Goal: Navigation & Orientation: Find specific page/section

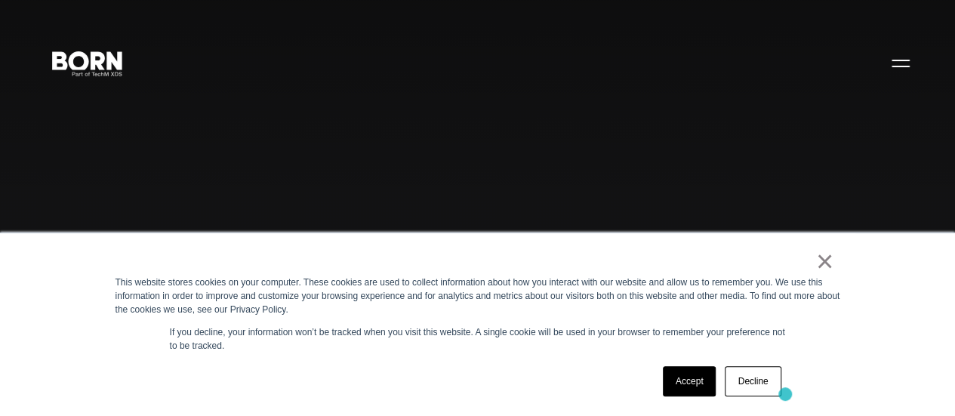
click at [785, 394] on div "Accept Decline" at bounding box center [722, 381] width 128 height 39
click at [770, 389] on link "Decline" at bounding box center [753, 381] width 56 height 30
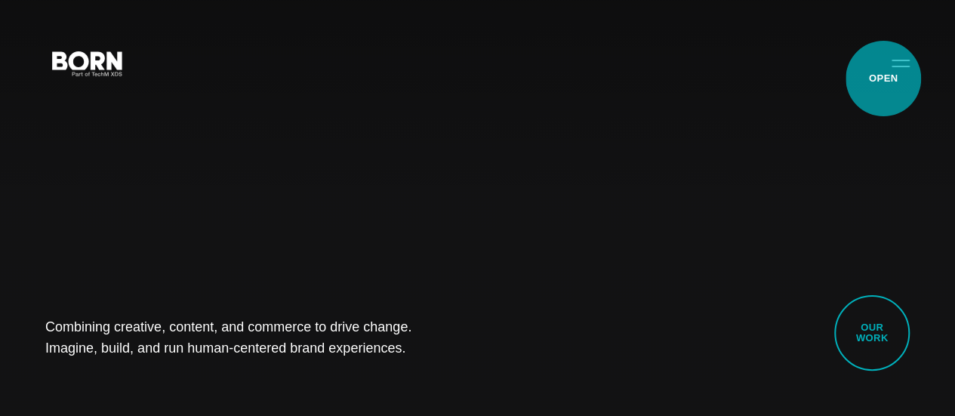
click at [884, 78] on button "Primary Menu" at bounding box center [901, 63] width 36 height 32
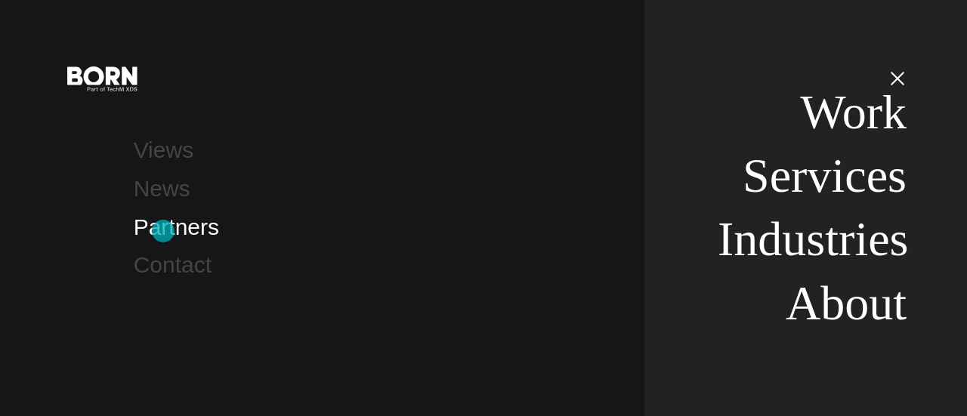
click at [162, 232] on link "Partners" at bounding box center [176, 226] width 85 height 25
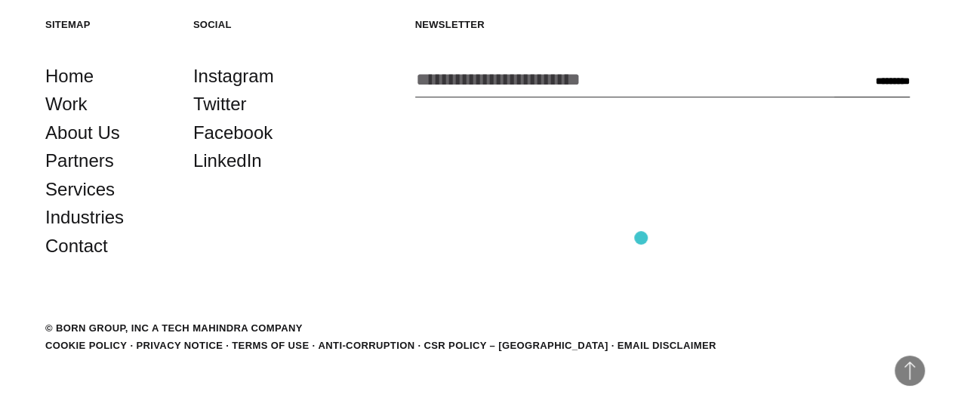
scroll to position [3271, 0]
